Goal: Navigation & Orientation: Find specific page/section

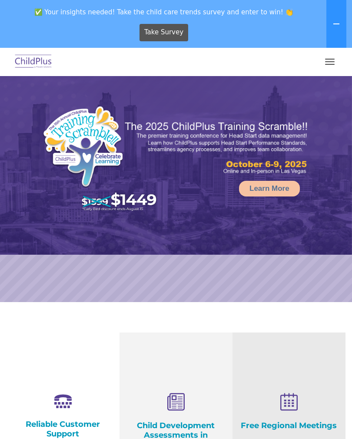
select select "MEDIUM"
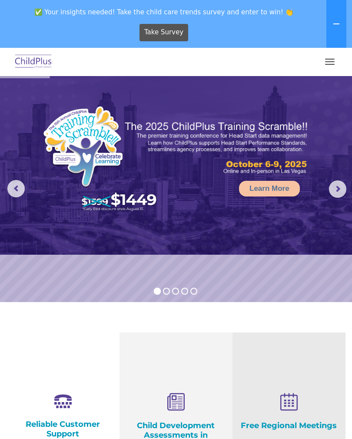
click at [328, 64] on span "button" at bounding box center [330, 64] width 10 height 1
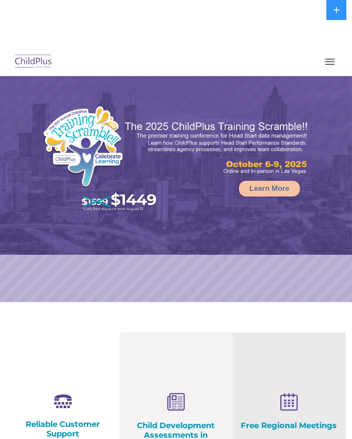
select select "MEDIUM"
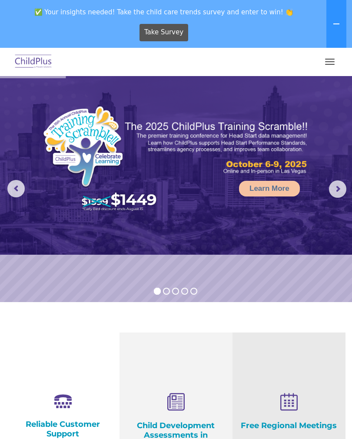
click at [326, 60] on button "button" at bounding box center [330, 62] width 18 height 14
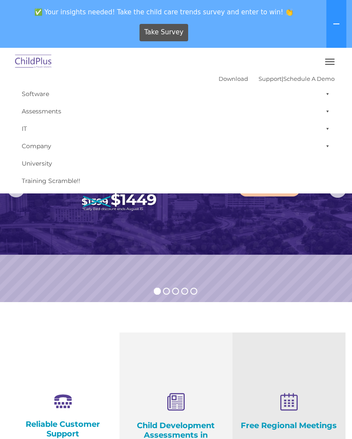
click at [330, 128] on span at bounding box center [326, 128] width 9 height 17
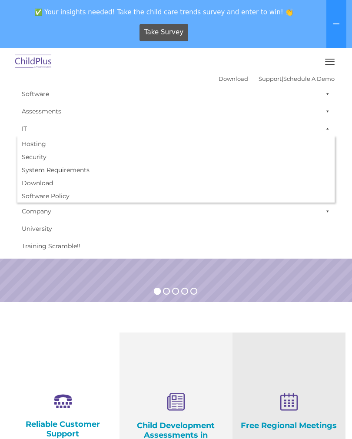
click at [323, 214] on span at bounding box center [326, 211] width 9 height 17
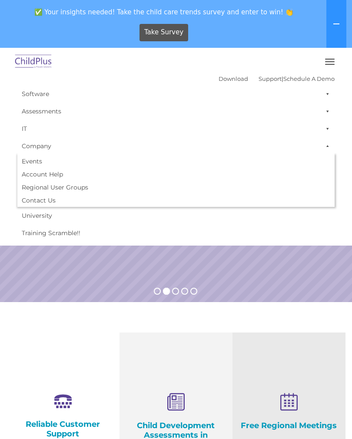
click at [31, 216] on link "University" at bounding box center [175, 215] width 317 height 17
